Goal: Task Accomplishment & Management: Manage account settings

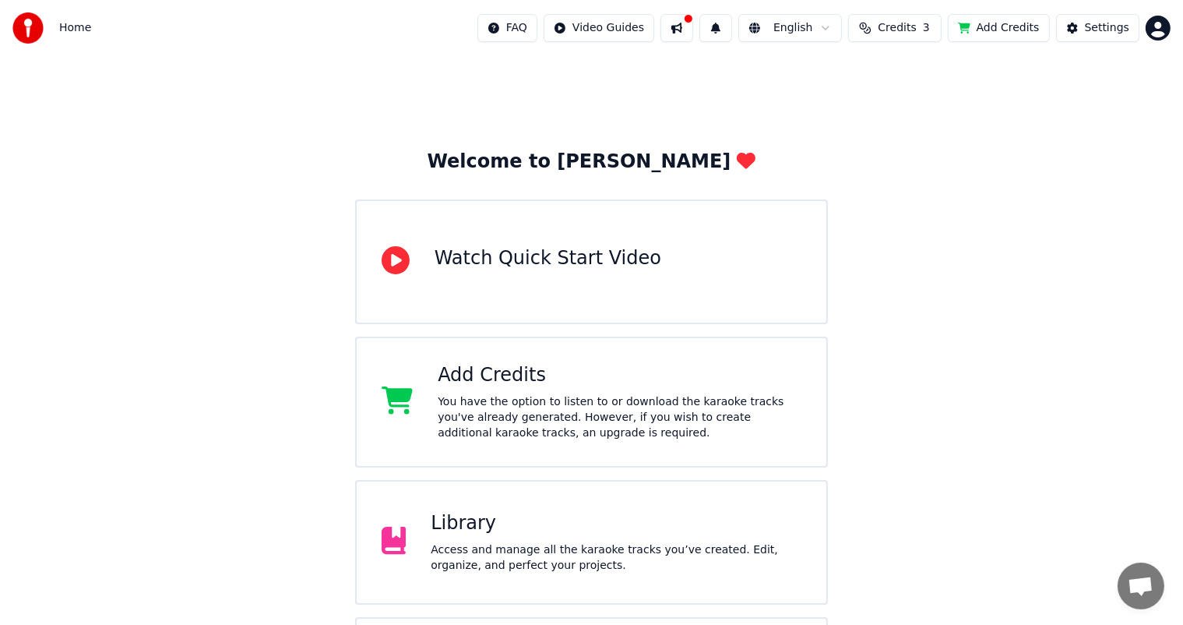
click at [680, 25] on button at bounding box center [677, 28] width 33 height 28
click at [964, 384] on div "Welcome to Youka Watch Quick Start Video Add Credits You have the option to lis…" at bounding box center [591, 402] width 1183 height 692
click at [889, 26] on span "Credits" at bounding box center [897, 28] width 38 height 16
click at [801, 74] on th "Topup" at bounding box center [804, 73] width 44 height 31
click at [886, 136] on button "Refresh" at bounding box center [892, 145] width 80 height 28
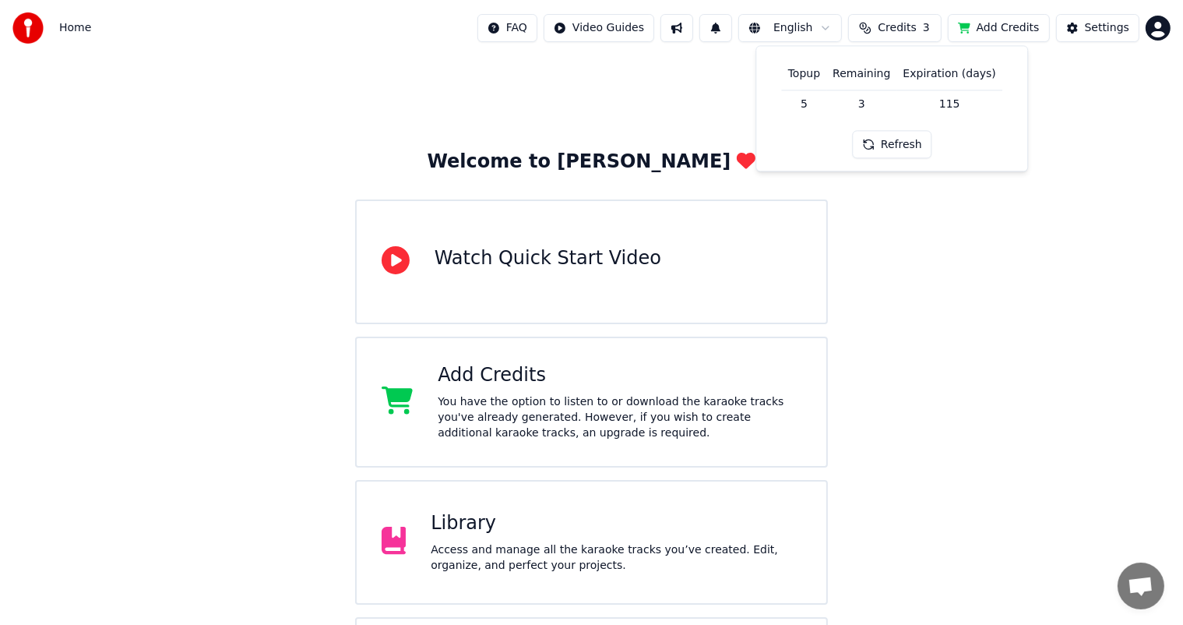
click at [915, 75] on th "Expiration (days)" at bounding box center [949, 73] width 105 height 31
click at [981, 19] on button "Add Credits" at bounding box center [999, 28] width 102 height 28
click at [818, 24] on html "Home FAQ Video Guides English Credits 3 Add Credits Settings Welcome to Youka W…" at bounding box center [591, 374] width 1183 height 748
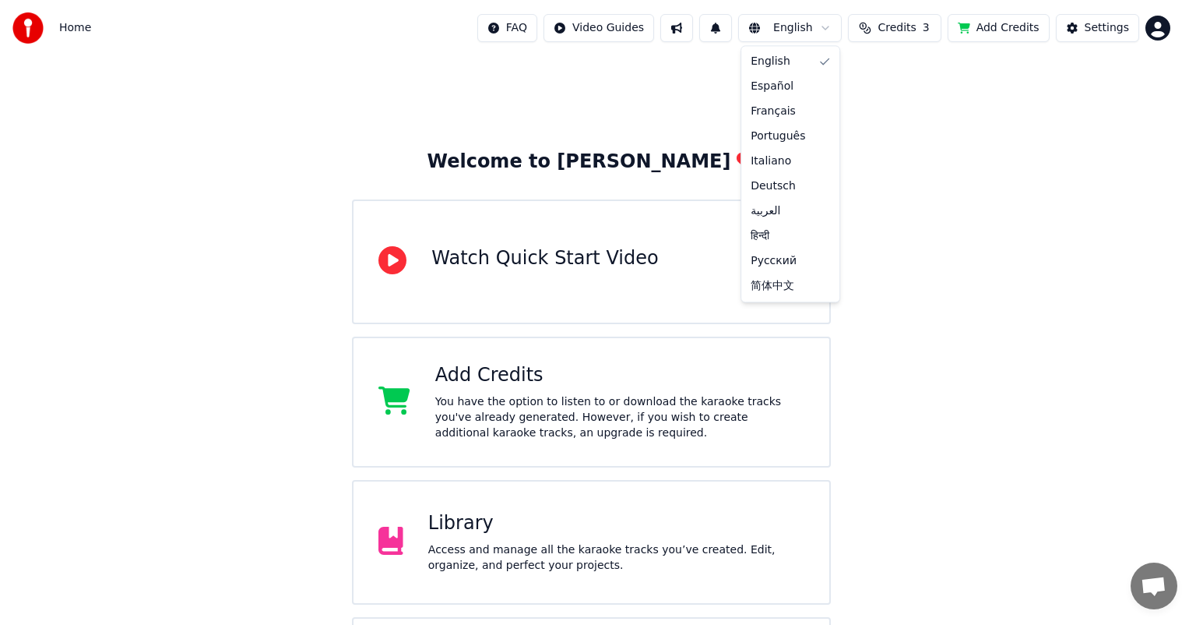
click at [818, 24] on html "Home FAQ Video Guides English Credits 3 Add Credits Settings Welcome to Youka W…" at bounding box center [598, 374] width 1196 height 748
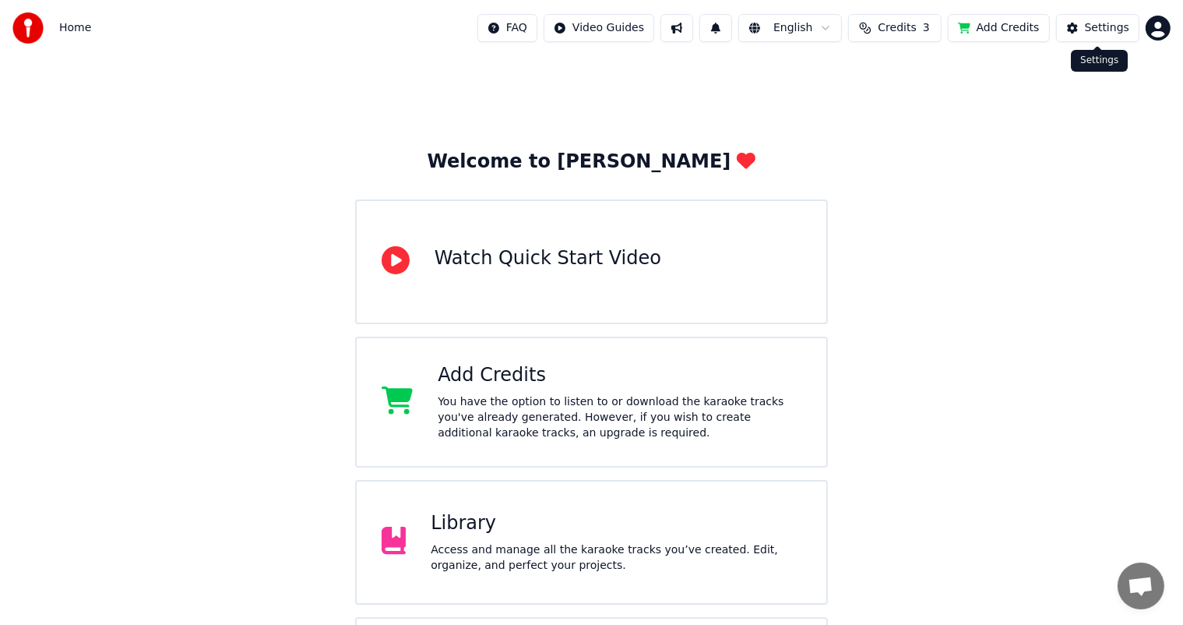
click at [1104, 21] on div "Settings" at bounding box center [1107, 28] width 44 height 16
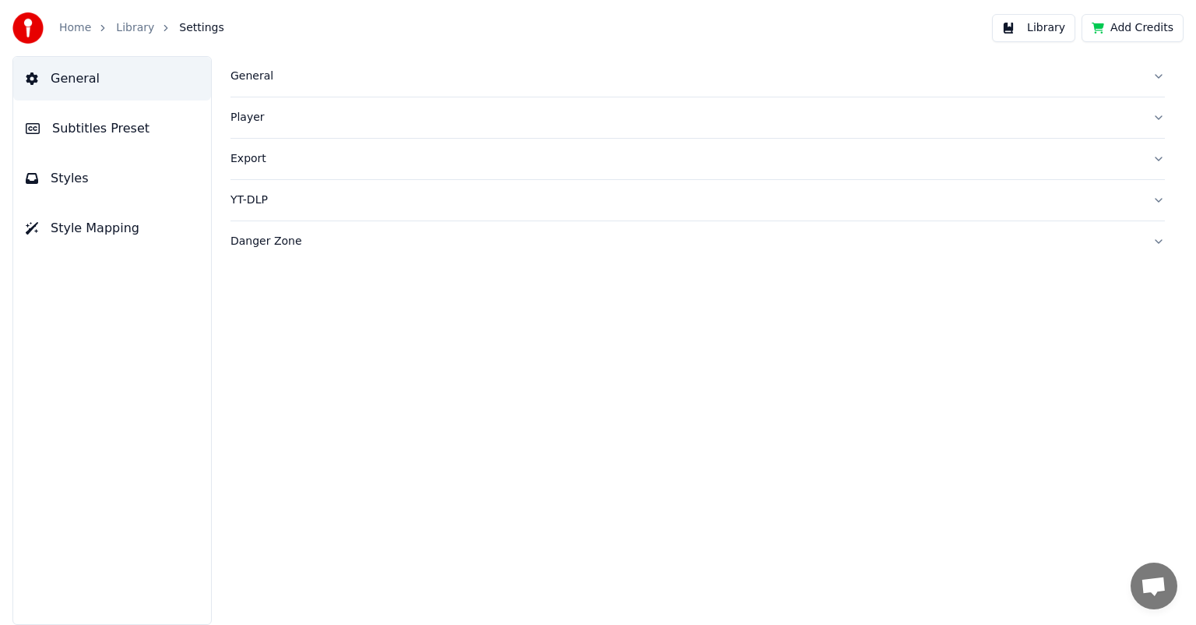
click at [29, 25] on img at bounding box center [27, 27] width 31 height 31
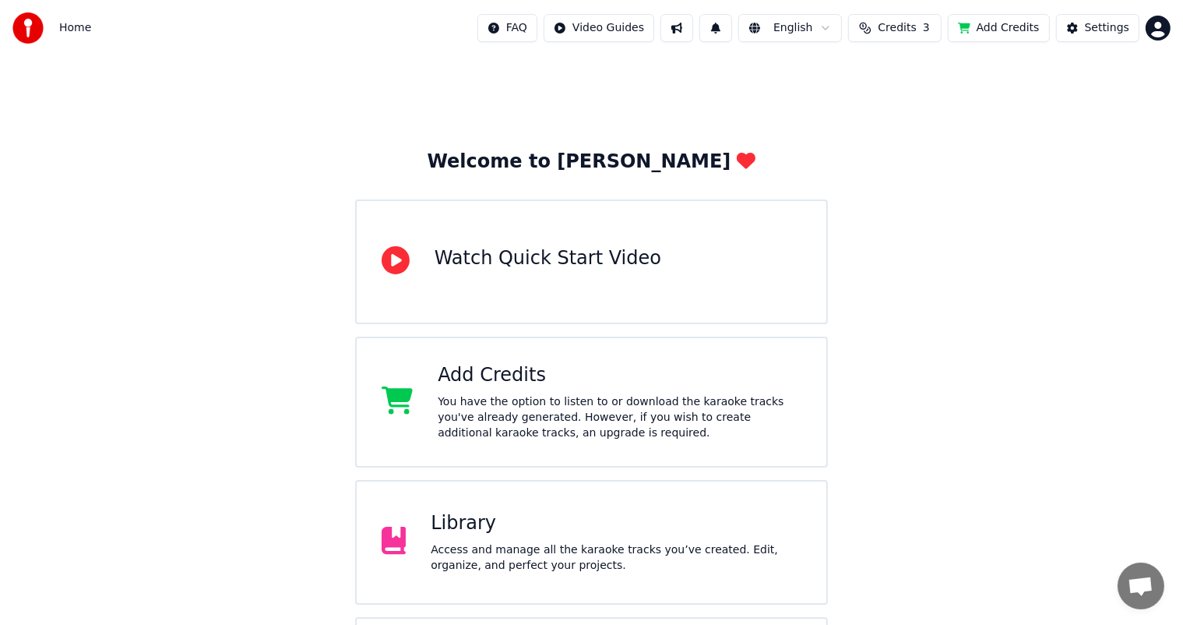
click at [904, 26] on span "Credits" at bounding box center [897, 28] width 38 height 16
